Goal: Information Seeking & Learning: Learn about a topic

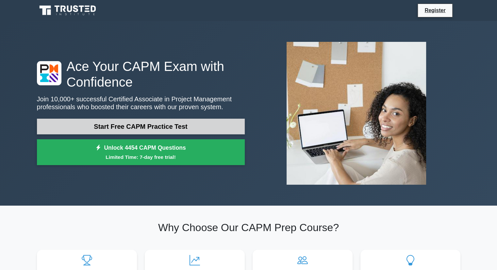
click at [163, 125] on link "Start Free CAPM Practice Test" at bounding box center [141, 127] width 208 height 16
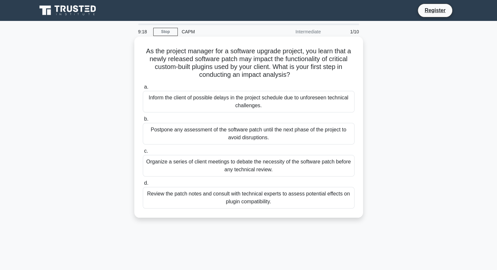
click at [256, 197] on div "Review the patch notes and consult with technical experts to assess potential e…" at bounding box center [249, 198] width 212 height 22
click at [143, 185] on input "d. Review the patch notes and consult with technical experts to assess potentia…" at bounding box center [143, 183] width 0 height 4
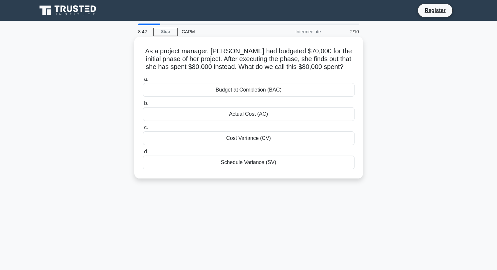
click at [251, 115] on div "Actual Cost (AC)" at bounding box center [249, 114] width 212 height 14
click at [143, 106] on input "b. Actual Cost (AC)" at bounding box center [143, 103] width 0 height 4
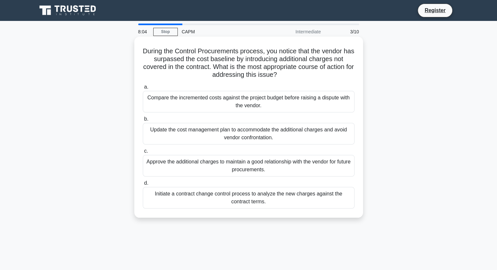
click at [267, 198] on div "Initiate a contract change control process to analyze the new charges against t…" at bounding box center [249, 198] width 212 height 22
click at [143, 185] on input "d. Initiate a contract change control process to analyze the new charges agains…" at bounding box center [143, 183] width 0 height 4
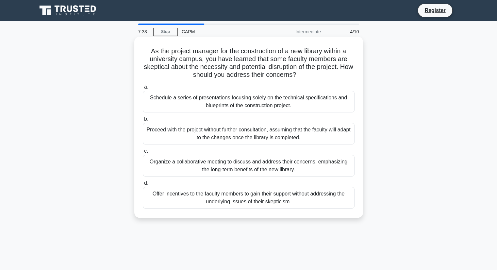
click at [283, 167] on div "Organize a collaborative meeting to discuss and address their concerns, emphasi…" at bounding box center [249, 166] width 212 height 22
click at [143, 153] on input "c. Organize a collaborative meeting to discuss and address their concerns, emph…" at bounding box center [143, 151] width 0 height 4
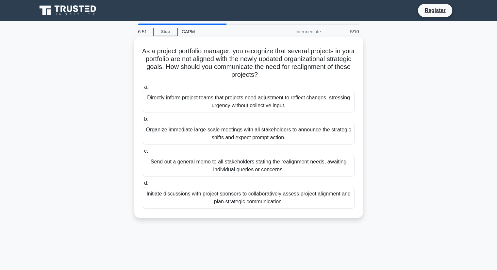
click at [306, 197] on div "Initiate discussions with project sponsors to collaboratively assess project al…" at bounding box center [249, 198] width 212 height 22
click at [143, 185] on input "d. Initiate discussions with project sponsors to collaboratively assess project…" at bounding box center [143, 183] width 0 height 4
